Goal: Task Accomplishment & Management: Use online tool/utility

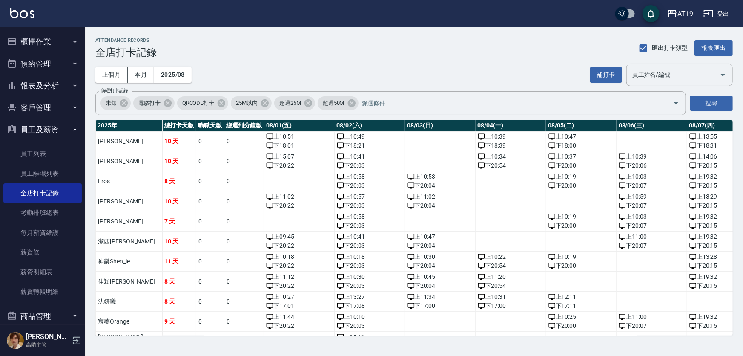
click at [51, 45] on button "櫃檯作業" at bounding box center [42, 42] width 78 height 22
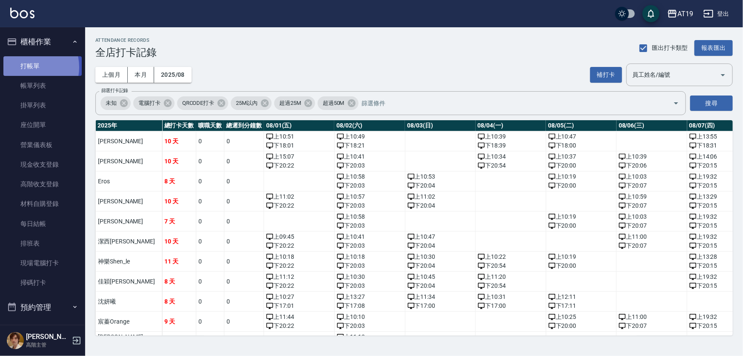
click at [28, 67] on link "打帳單" at bounding box center [42, 66] width 78 height 20
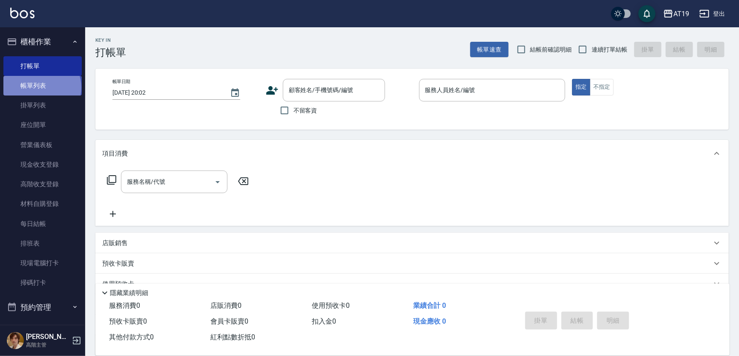
click at [41, 87] on link "帳單列表" at bounding box center [42, 86] width 78 height 20
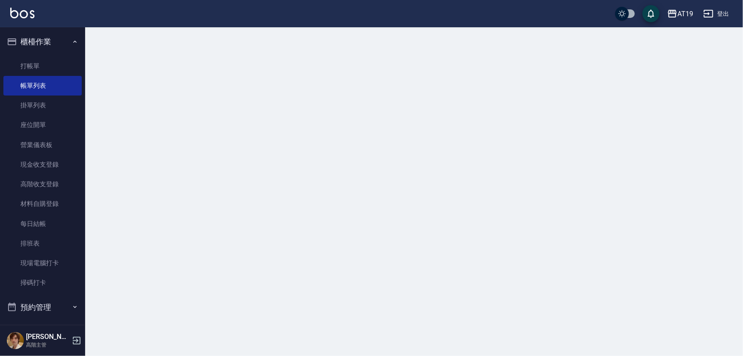
click at [49, 37] on button "櫃檯作業" at bounding box center [42, 42] width 78 height 22
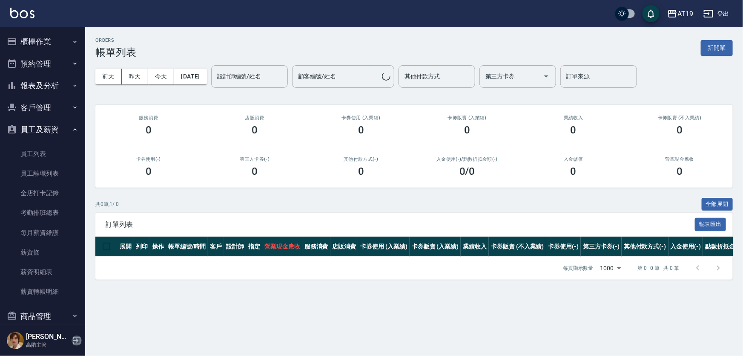
click at [74, 338] on icon "button" at bounding box center [77, 340] width 10 height 10
